Goal: Information Seeking & Learning: Learn about a topic

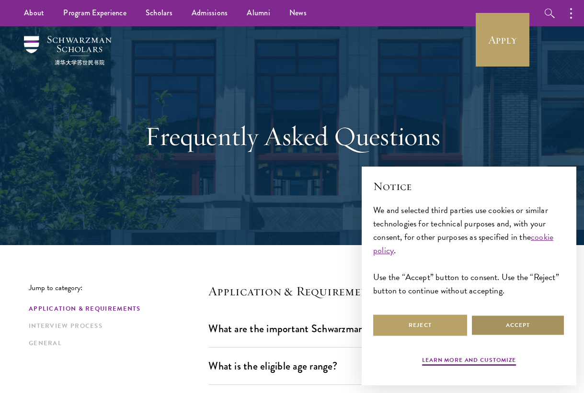
click at [497, 317] on button "Accept" at bounding box center [518, 326] width 94 height 22
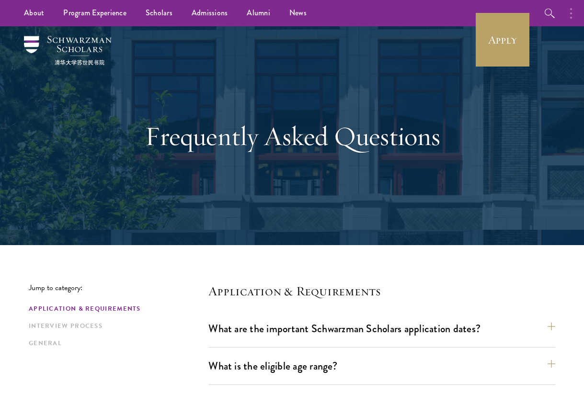
click at [569, 15] on button "button" at bounding box center [573, 13] width 21 height 26
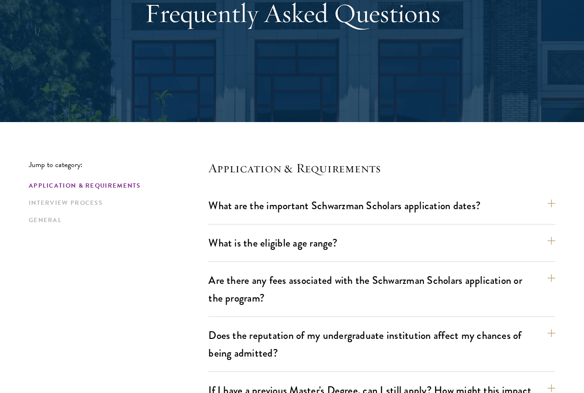
scroll to position [126, 0]
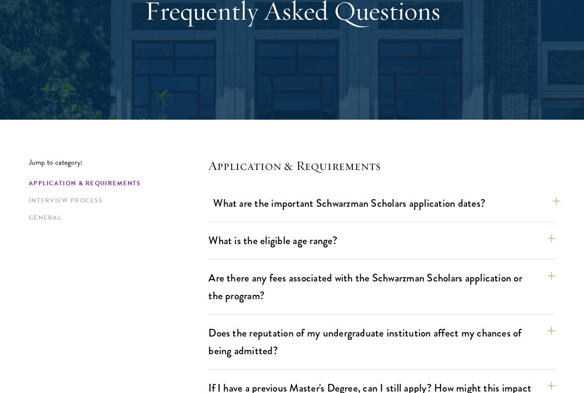
click at [386, 207] on button "What are the important Schwarzman Scholars application dates?" at bounding box center [386, 204] width 347 height 22
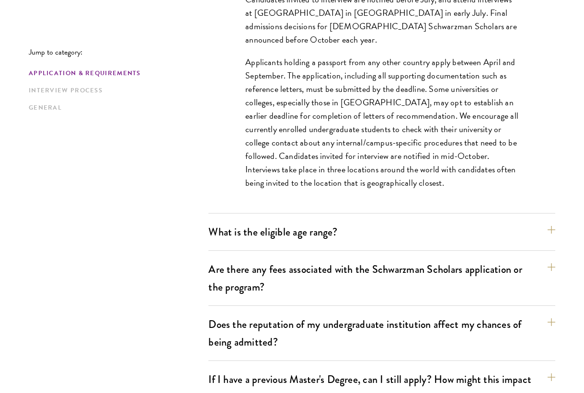
scroll to position [415, 0]
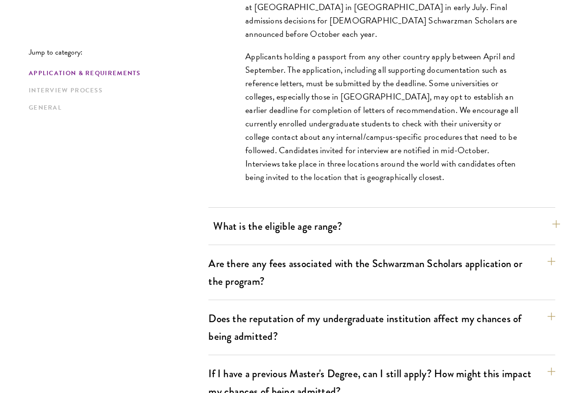
click at [431, 231] on button "What is the eligible age range?" at bounding box center [386, 227] width 347 height 22
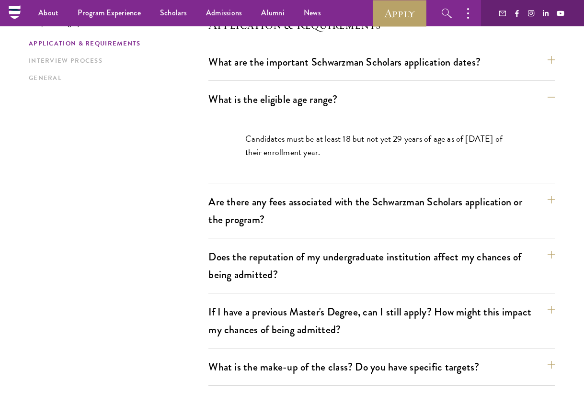
scroll to position [265, 0]
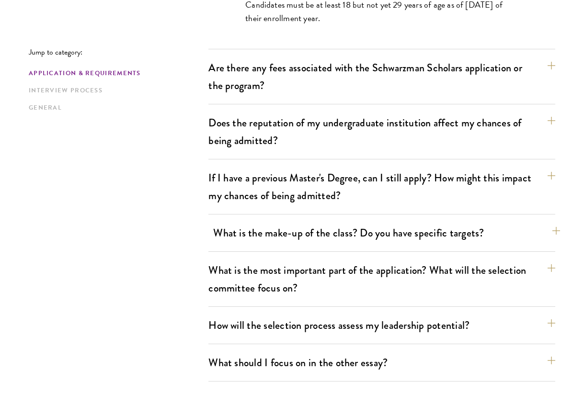
click at [431, 231] on button "What is the make-up of the class? Do you have specific targets?" at bounding box center [386, 233] width 347 height 22
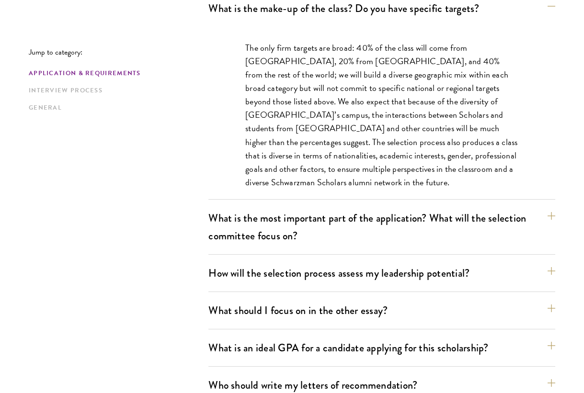
scroll to position [566, 0]
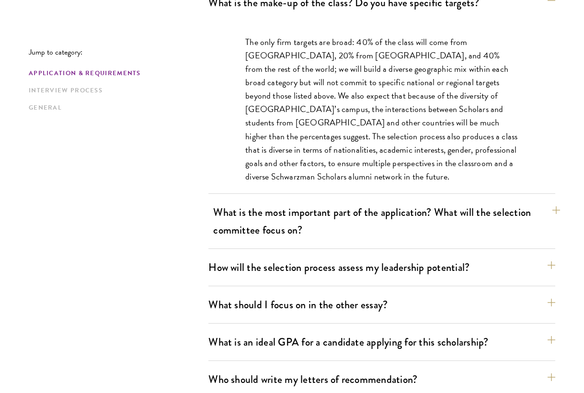
click at [440, 225] on button "What is the most important part of the application? What will the selection com…" at bounding box center [386, 221] width 347 height 39
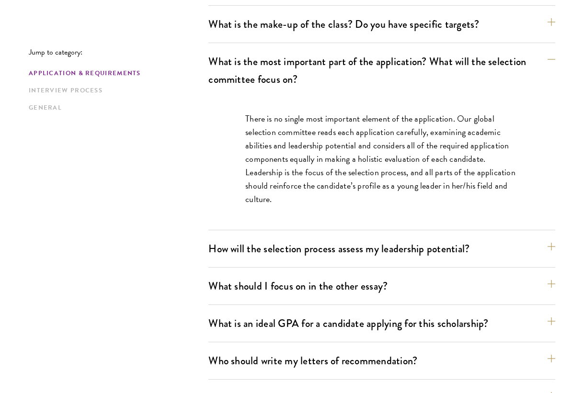
scroll to position [545, 0]
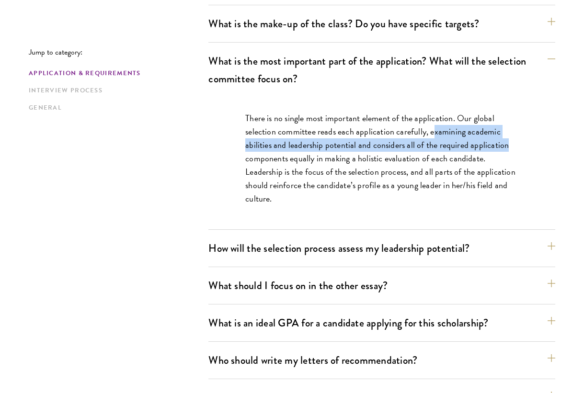
drag, startPoint x: 431, startPoint y: 133, endPoint x: 540, endPoint y: 139, distance: 109.4
click at [540, 139] on div "There is no single most important element of the application. Our global select…" at bounding box center [382, 163] width 331 height 133
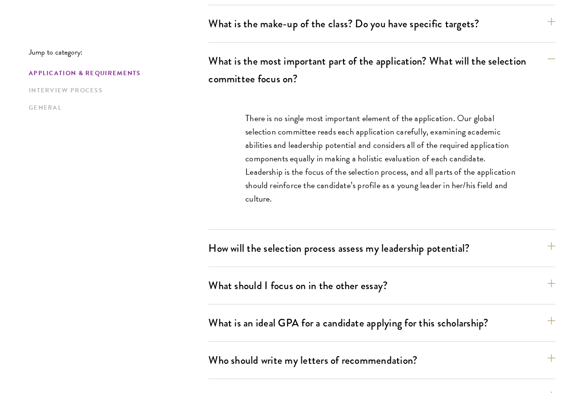
click at [486, 163] on p "There is no single most important element of the application. Our global select…" at bounding box center [381, 159] width 273 height 94
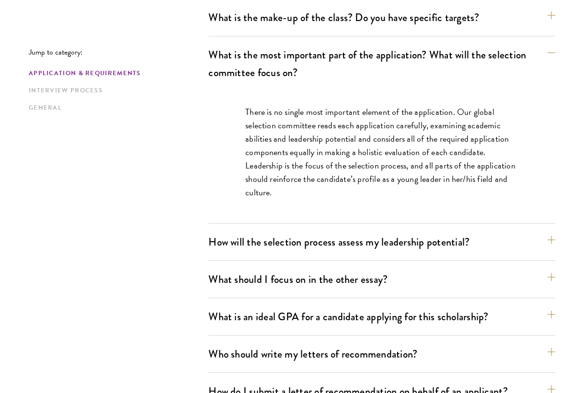
scroll to position [553, 0]
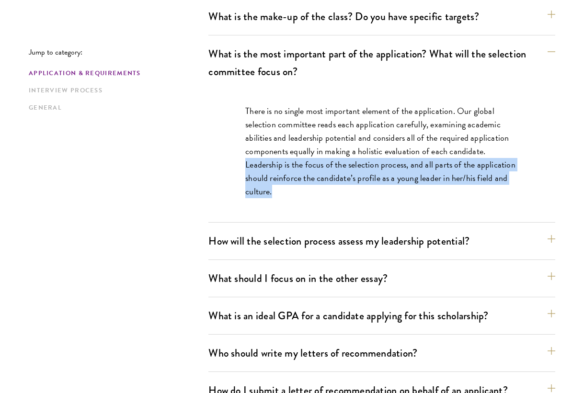
drag, startPoint x: 244, startPoint y: 166, endPoint x: 306, endPoint y: 193, distance: 67.6
click at [306, 193] on div "There is no single most important element of the application. Our global select…" at bounding box center [382, 156] width 331 height 133
copy p "Leadership is the focus of the selection process, and all parts of the applicat…"
click at [332, 237] on button "How will the selection process assess my leadership potential?" at bounding box center [386, 242] width 347 height 22
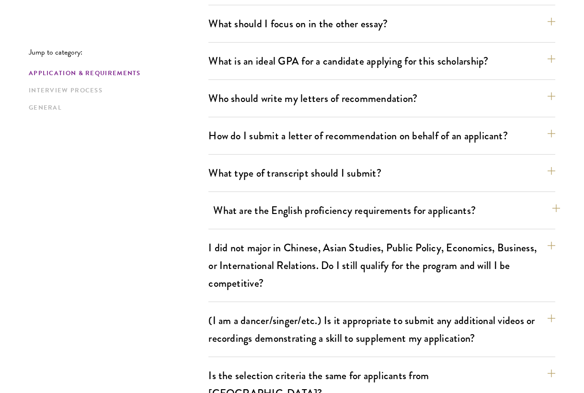
scroll to position [1151, 0]
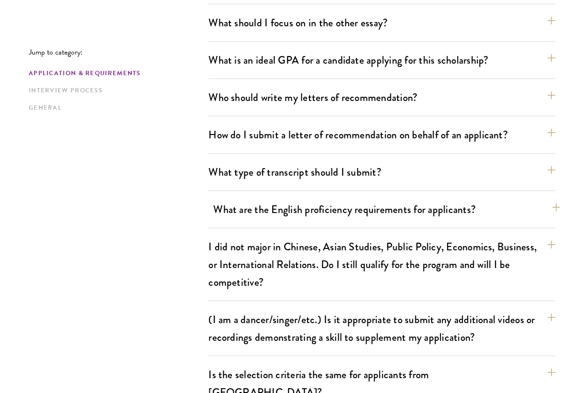
click at [418, 219] on button "What are the English proficiency requirements for applicants?" at bounding box center [386, 210] width 347 height 22
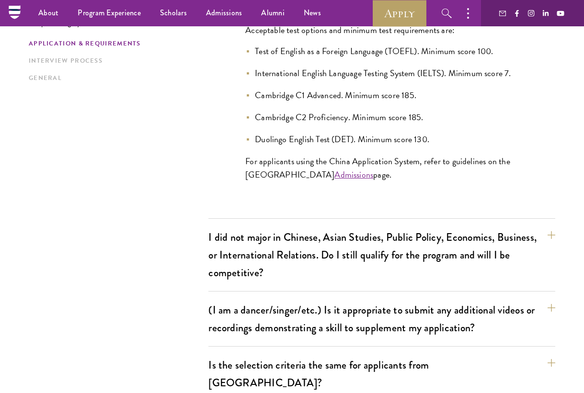
scroll to position [1011, 0]
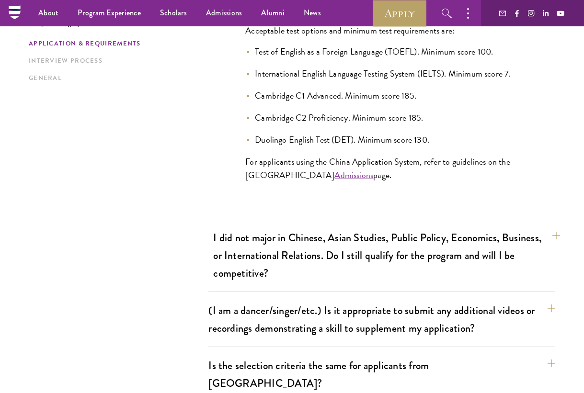
click at [414, 245] on button "I did not major in Chinese, Asian Studies, Public Policy, Economics, Business, …" at bounding box center [386, 255] width 347 height 57
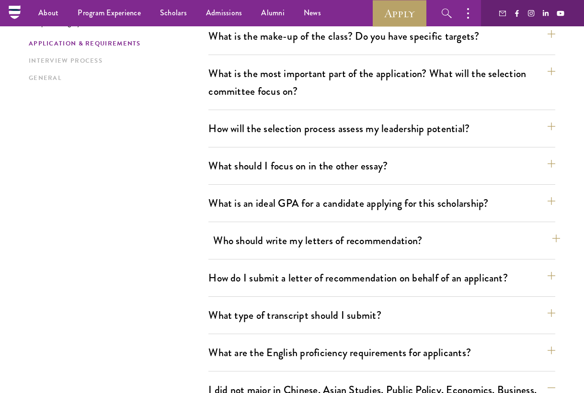
scroll to position [532, 0]
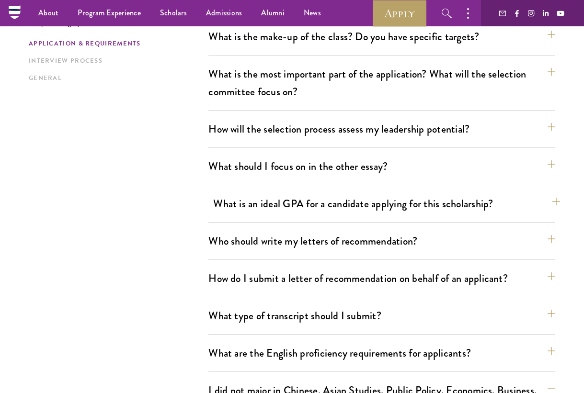
click at [450, 201] on button "What is an ideal GPA for a candidate applying for this scholarship?" at bounding box center [386, 204] width 347 height 22
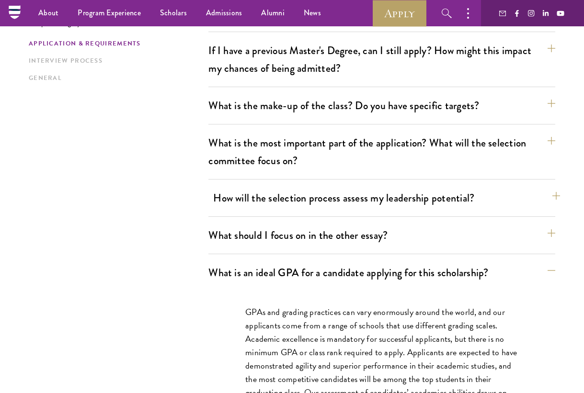
scroll to position [462, 0]
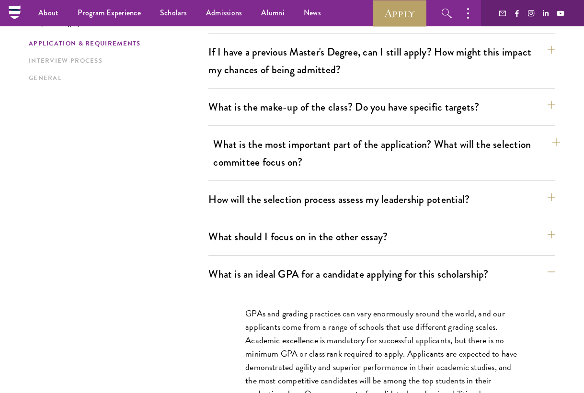
click at [469, 157] on button "What is the most important part of the application? What will the selection com…" at bounding box center [386, 153] width 347 height 39
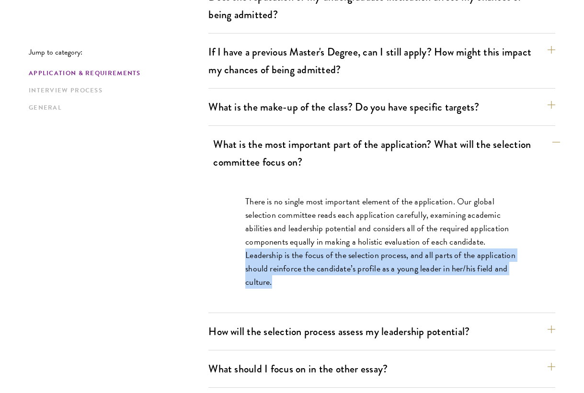
scroll to position [472, 0]
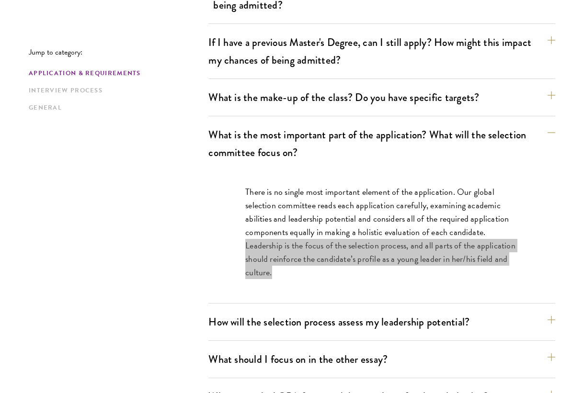
click at [319, 295] on div "There is no single most important element of the application. Our global select…" at bounding box center [382, 237] width 331 height 133
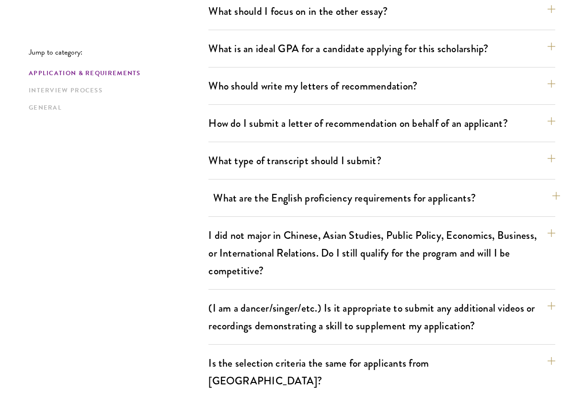
scroll to position [840, 0]
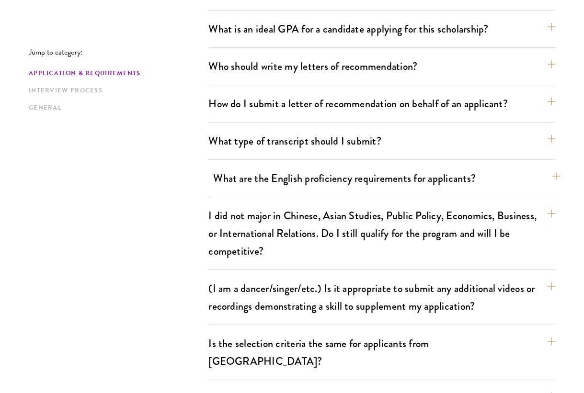
click at [449, 174] on button "What are the English proficiency requirements for applicants?" at bounding box center [386, 179] width 347 height 22
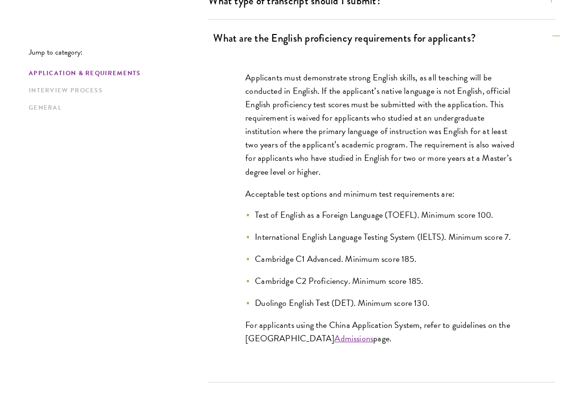
scroll to position [849, 0]
